Goal: Find specific page/section: Find specific page/section

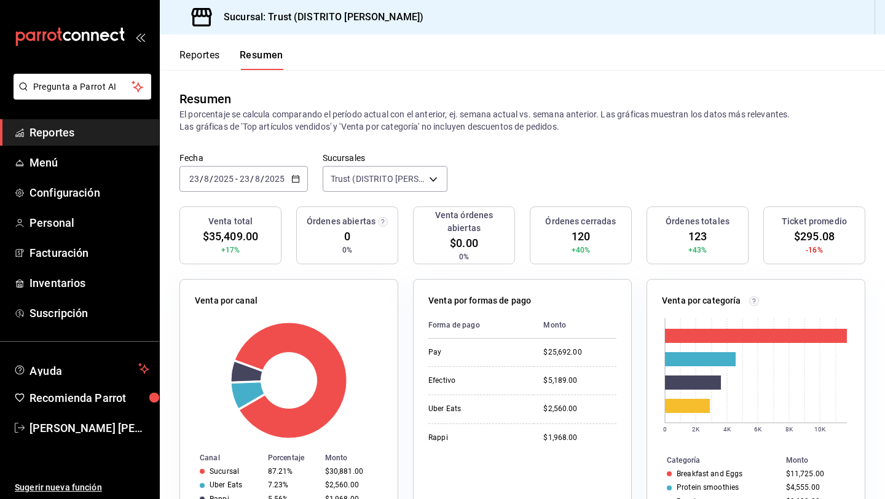
click at [208, 54] on button "Reportes" at bounding box center [199, 59] width 41 height 21
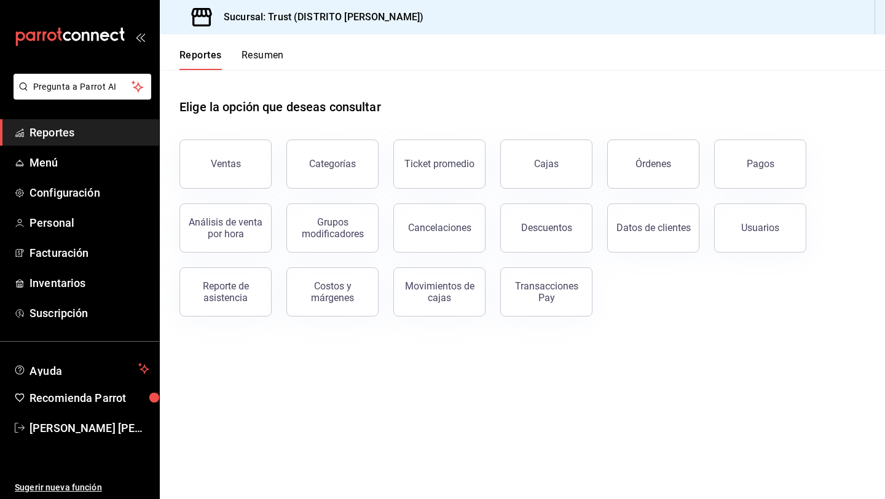
click at [255, 60] on button "Resumen" at bounding box center [262, 59] width 42 height 21
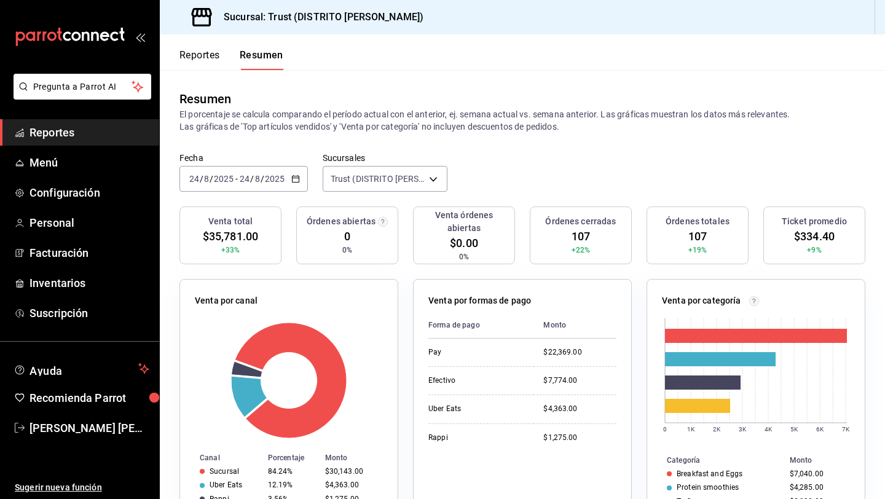
click at [239, 179] on input "24" at bounding box center [244, 179] width 11 height 10
click at [294, 179] on icon "button" at bounding box center [295, 178] width 9 height 9
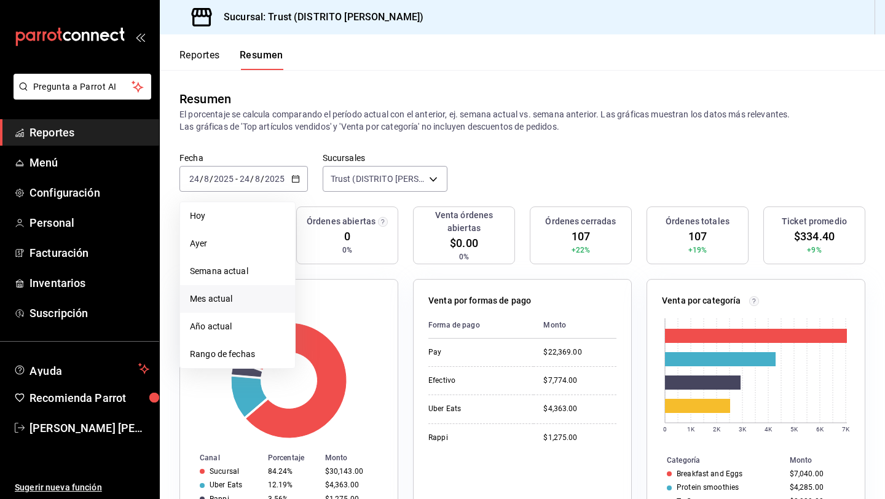
click at [195, 302] on span "Mes actual" at bounding box center [237, 298] width 95 height 13
